Goal: Task Accomplishment & Management: Use online tool/utility

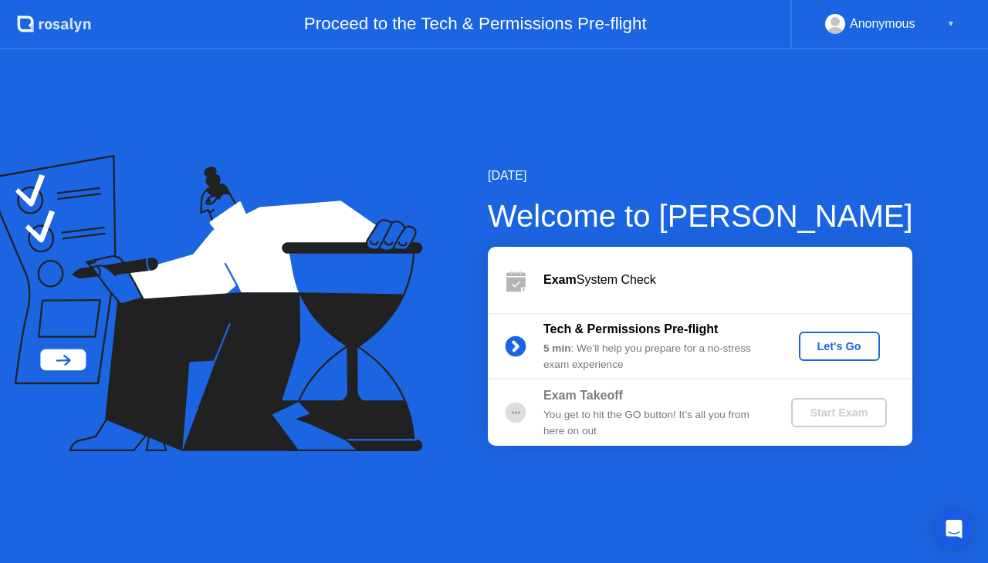
click at [833, 353] on div "Let's Go" at bounding box center [839, 346] width 69 height 12
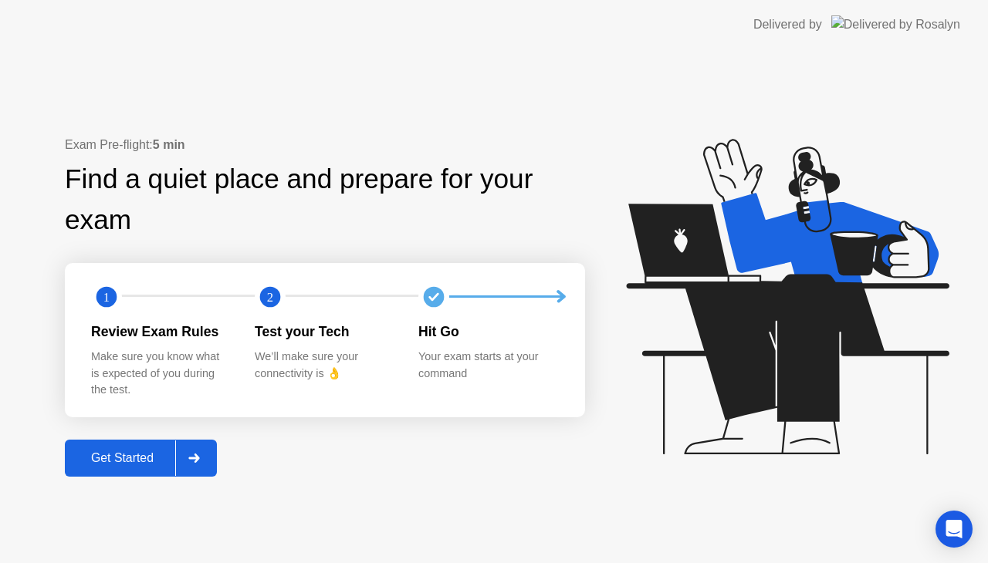
click at [138, 461] on div "Get Started" at bounding box center [122, 458] width 106 height 14
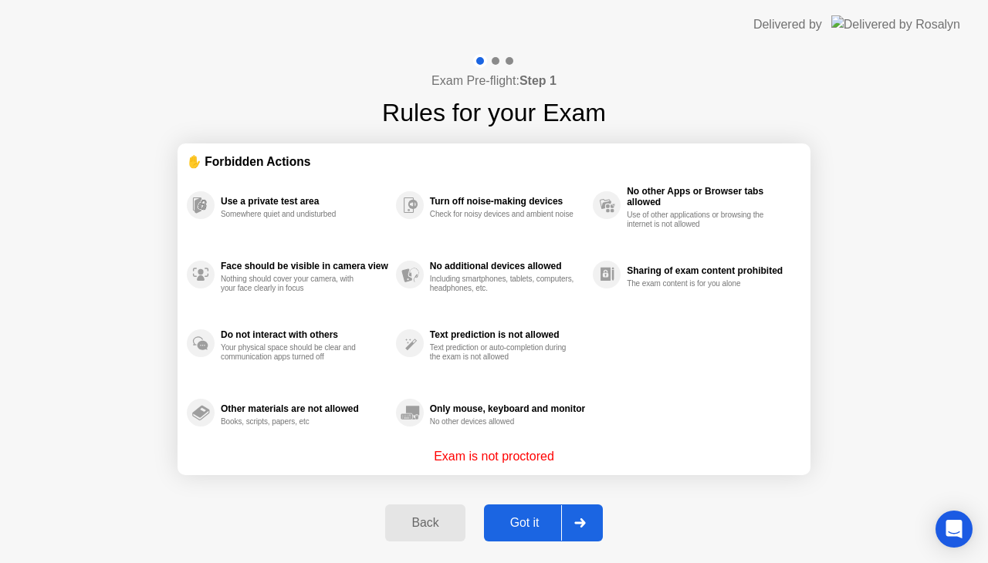
click at [526, 525] on div "Got it" at bounding box center [524, 523] width 73 height 14
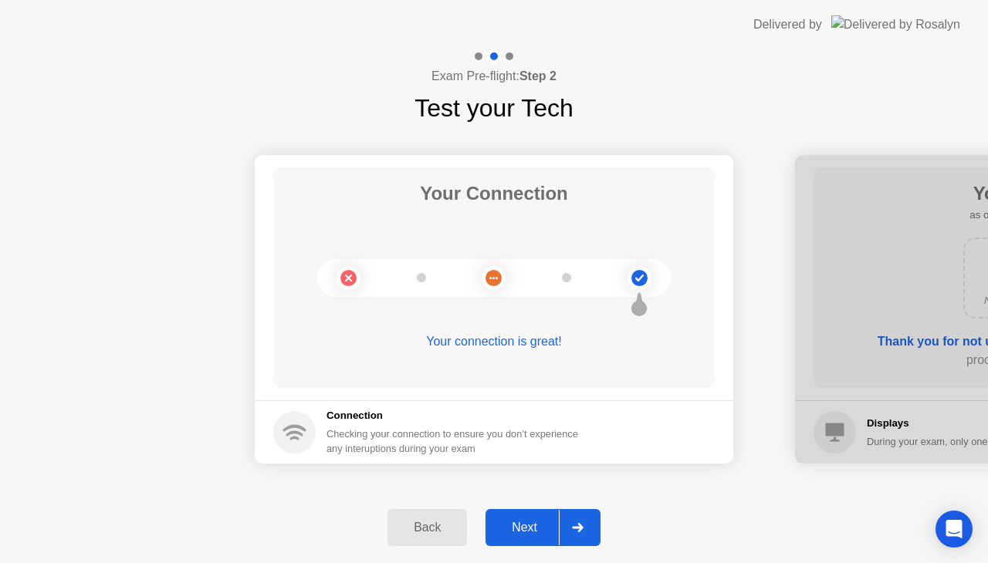
click at [526, 525] on div "Next" at bounding box center [524, 528] width 69 height 14
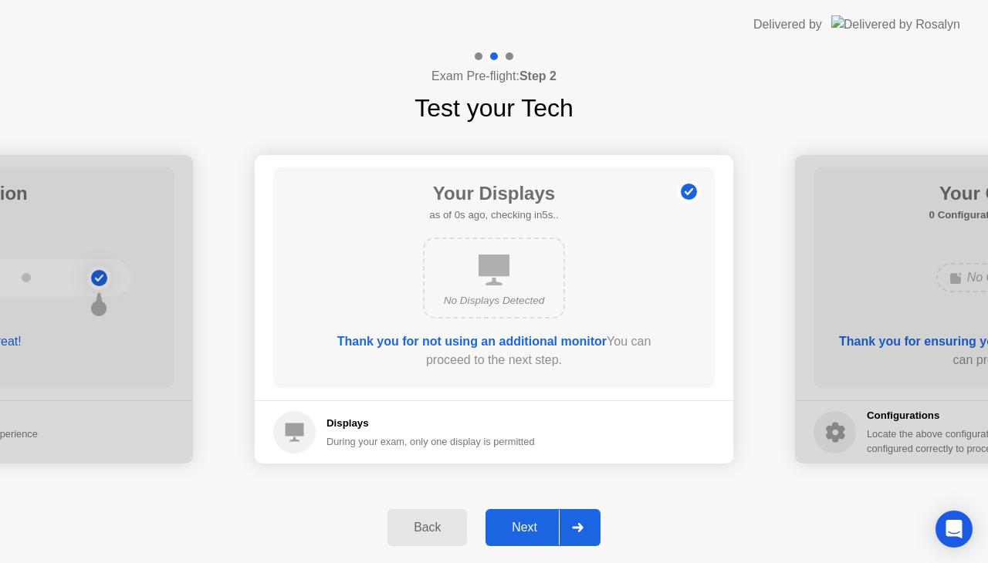
click at [526, 525] on div "Next" at bounding box center [524, 528] width 69 height 14
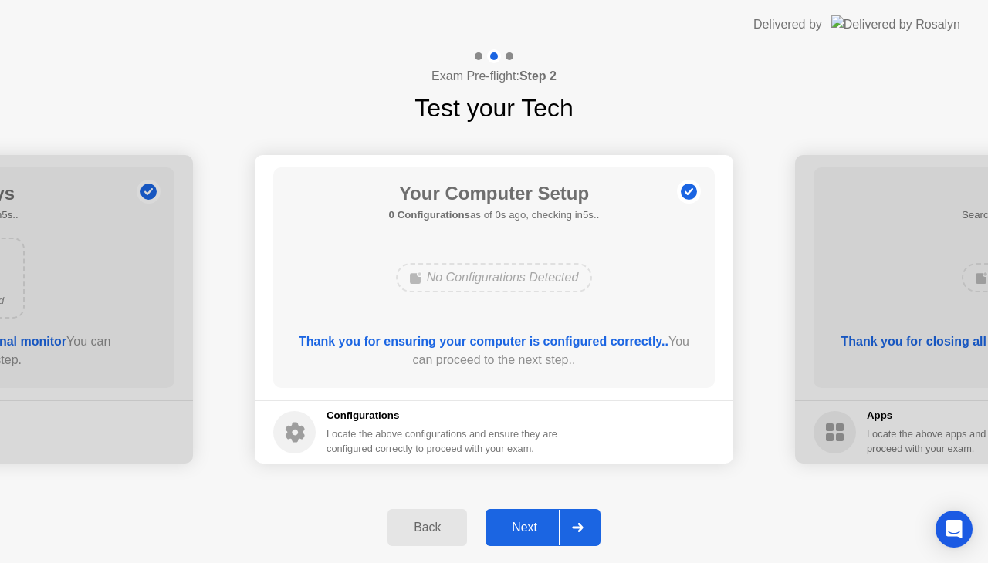
click at [526, 525] on div "Next" at bounding box center [524, 528] width 69 height 14
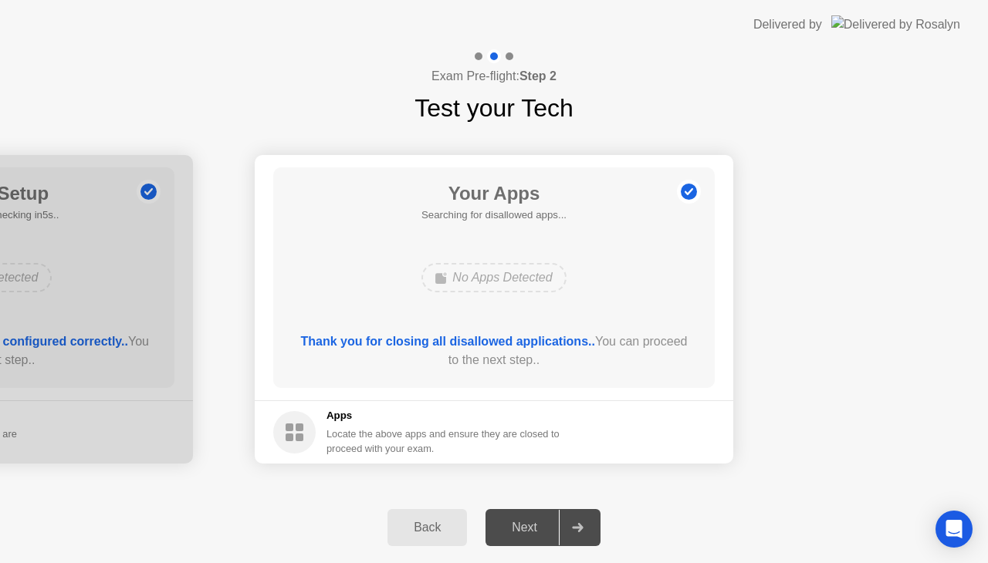
click at [526, 525] on div "Next" at bounding box center [524, 528] width 69 height 14
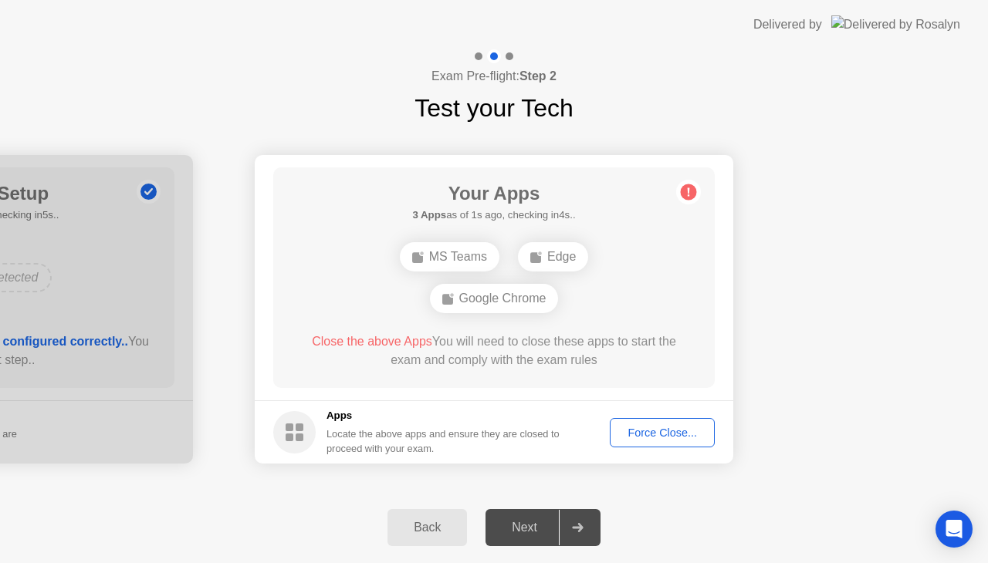
click at [653, 423] on button "Force Close..." at bounding box center [662, 432] width 105 height 29
click at [660, 439] on div "Force Close..." at bounding box center [662, 433] width 94 height 12
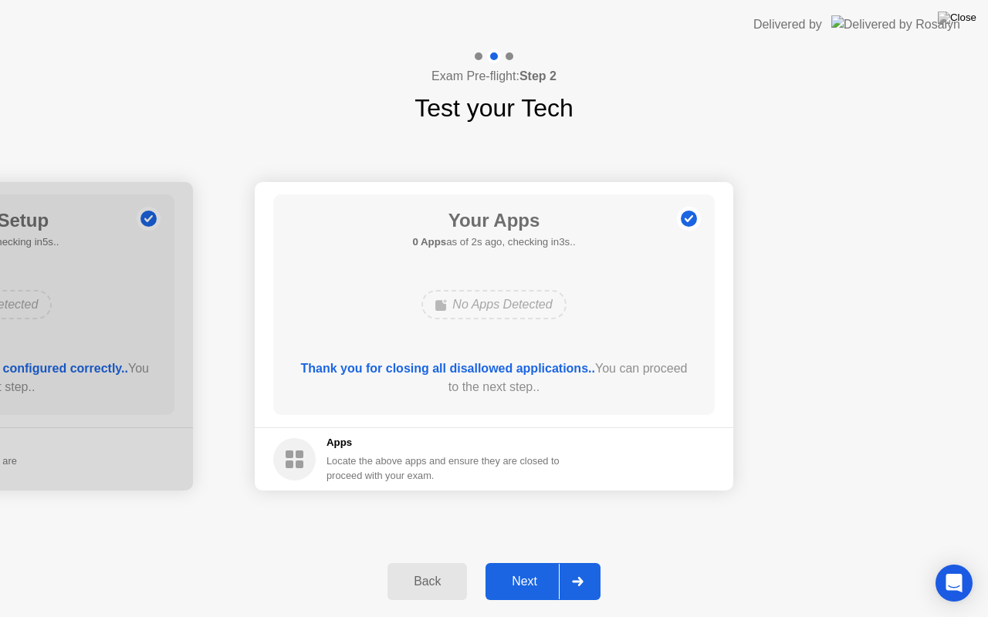
click at [525, 562] on div "Next" at bounding box center [524, 582] width 69 height 14
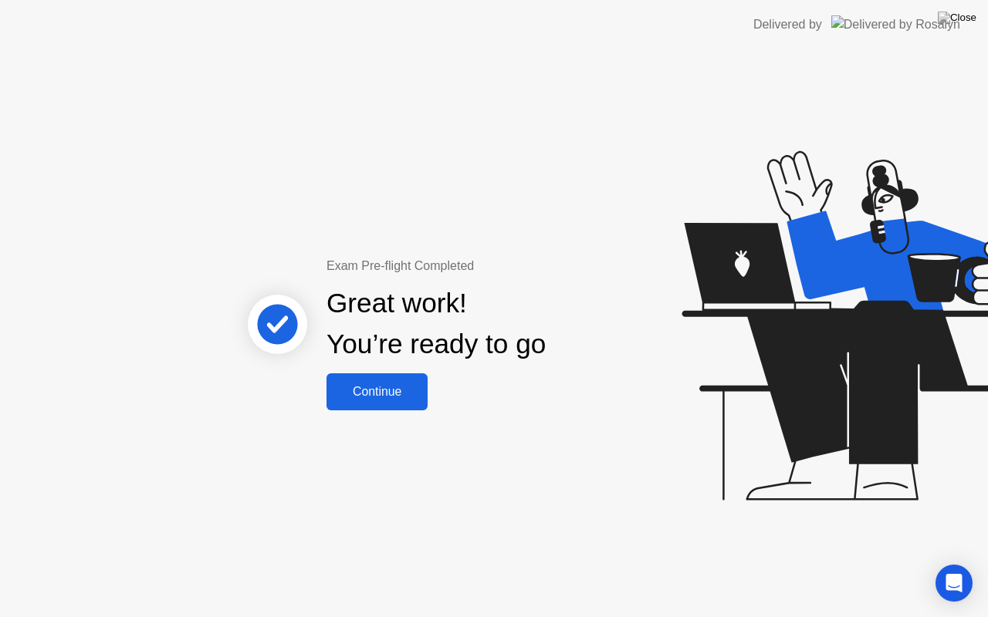
click at [401, 398] on div "Continue" at bounding box center [377, 392] width 92 height 14
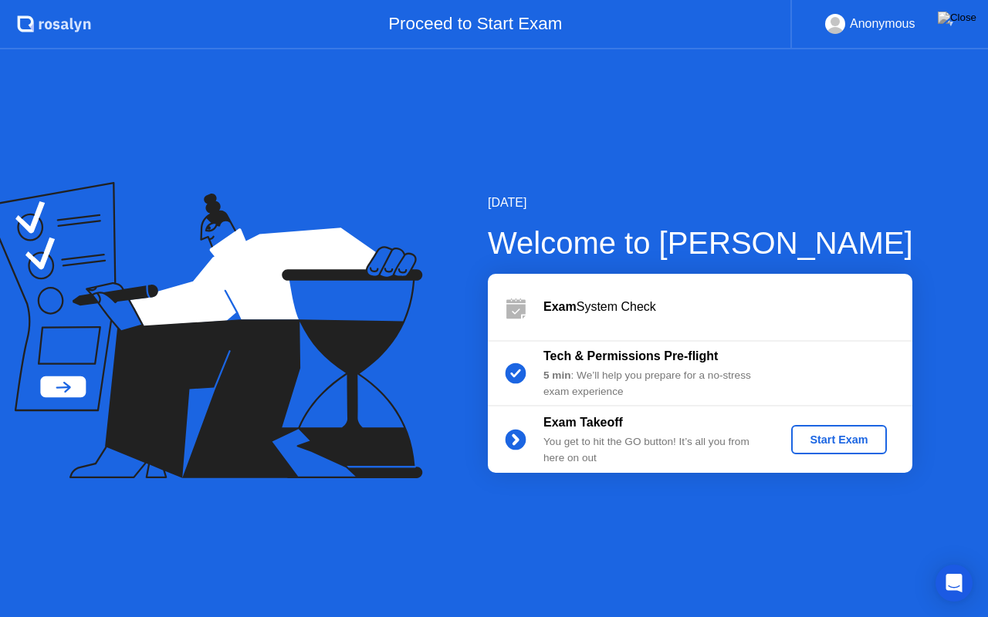
click at [847, 437] on div "Start Exam" at bounding box center [838, 440] width 83 height 12
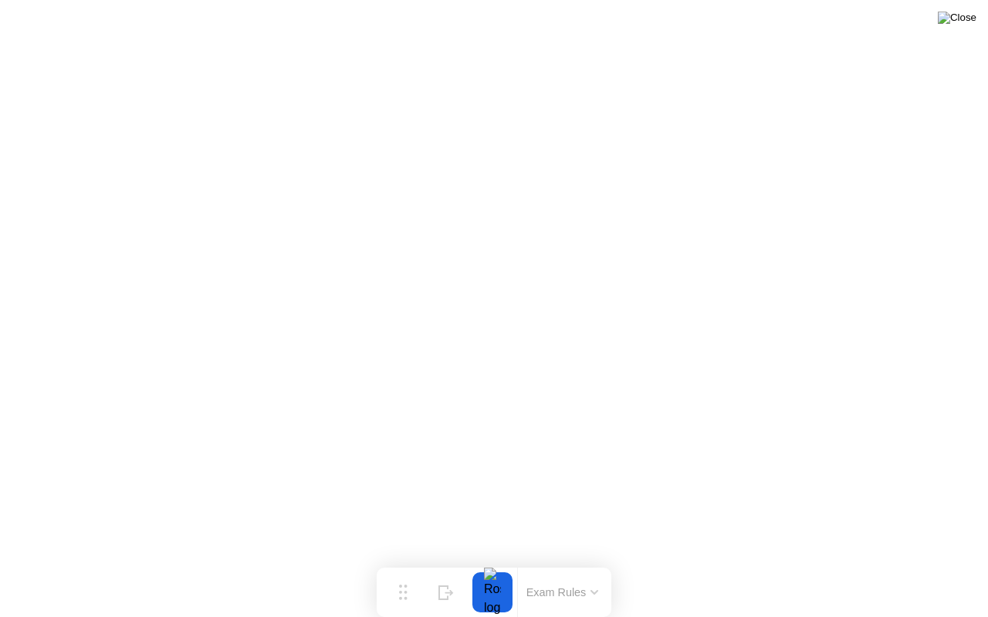
click at [958, 24] on img at bounding box center [956, 18] width 39 height 12
click at [413, 562] on div "Move" at bounding box center [403, 604] width 20 height 9
click at [964, 18] on img at bounding box center [956, 18] width 39 height 12
